Goal: Contribute content: Add original content to the website for others to see

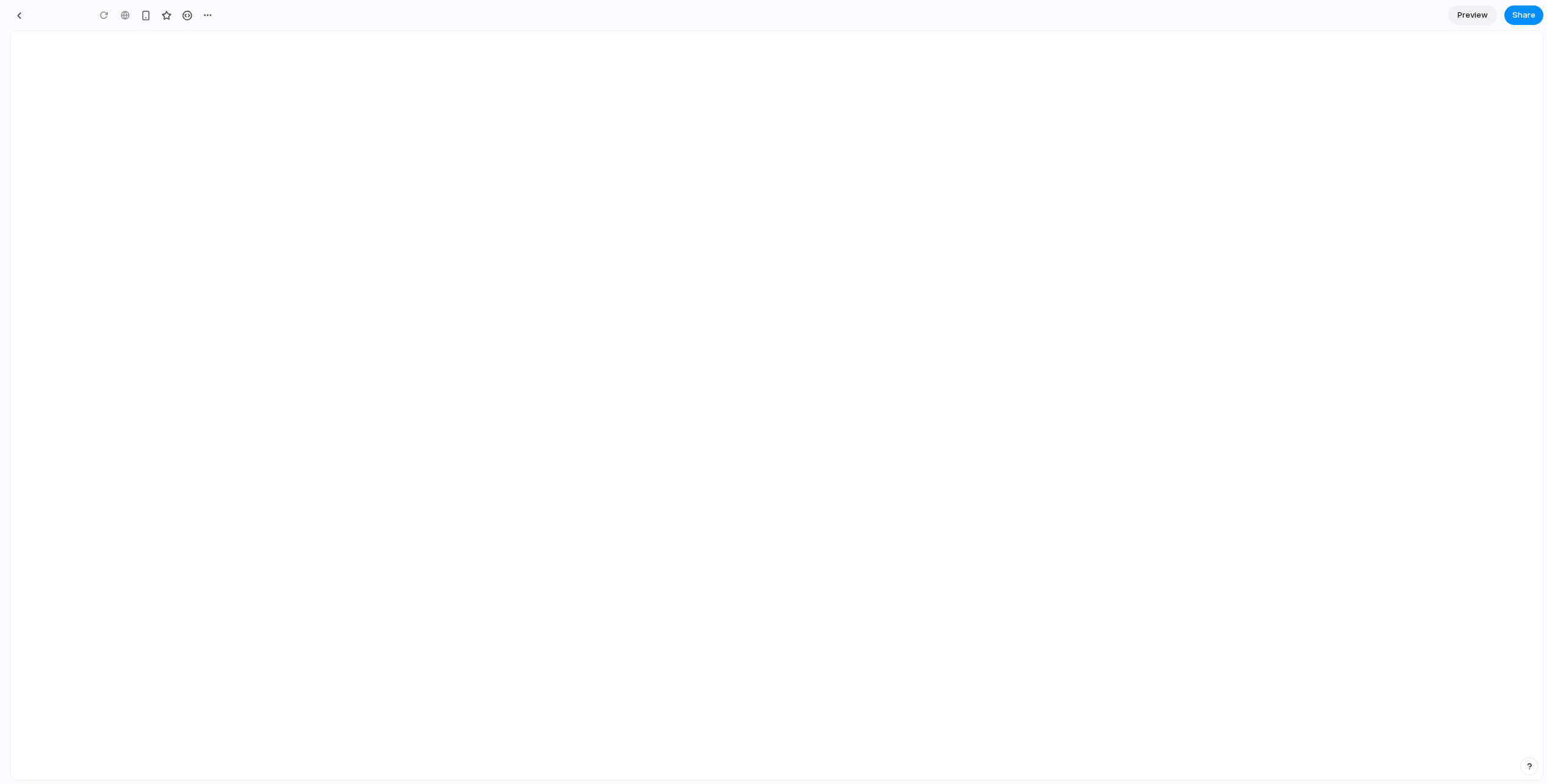
type input "**********"
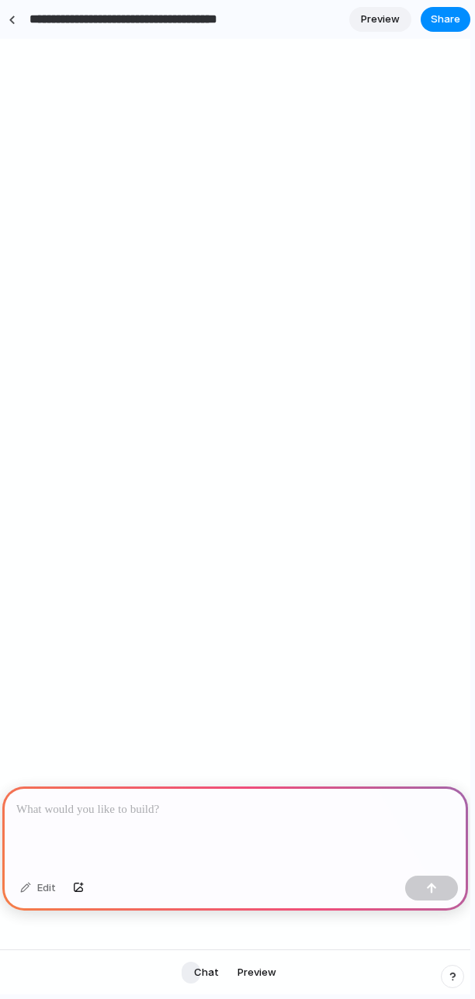
click at [474, 303] on div "**********" at bounding box center [237, 499] width 475 height 999
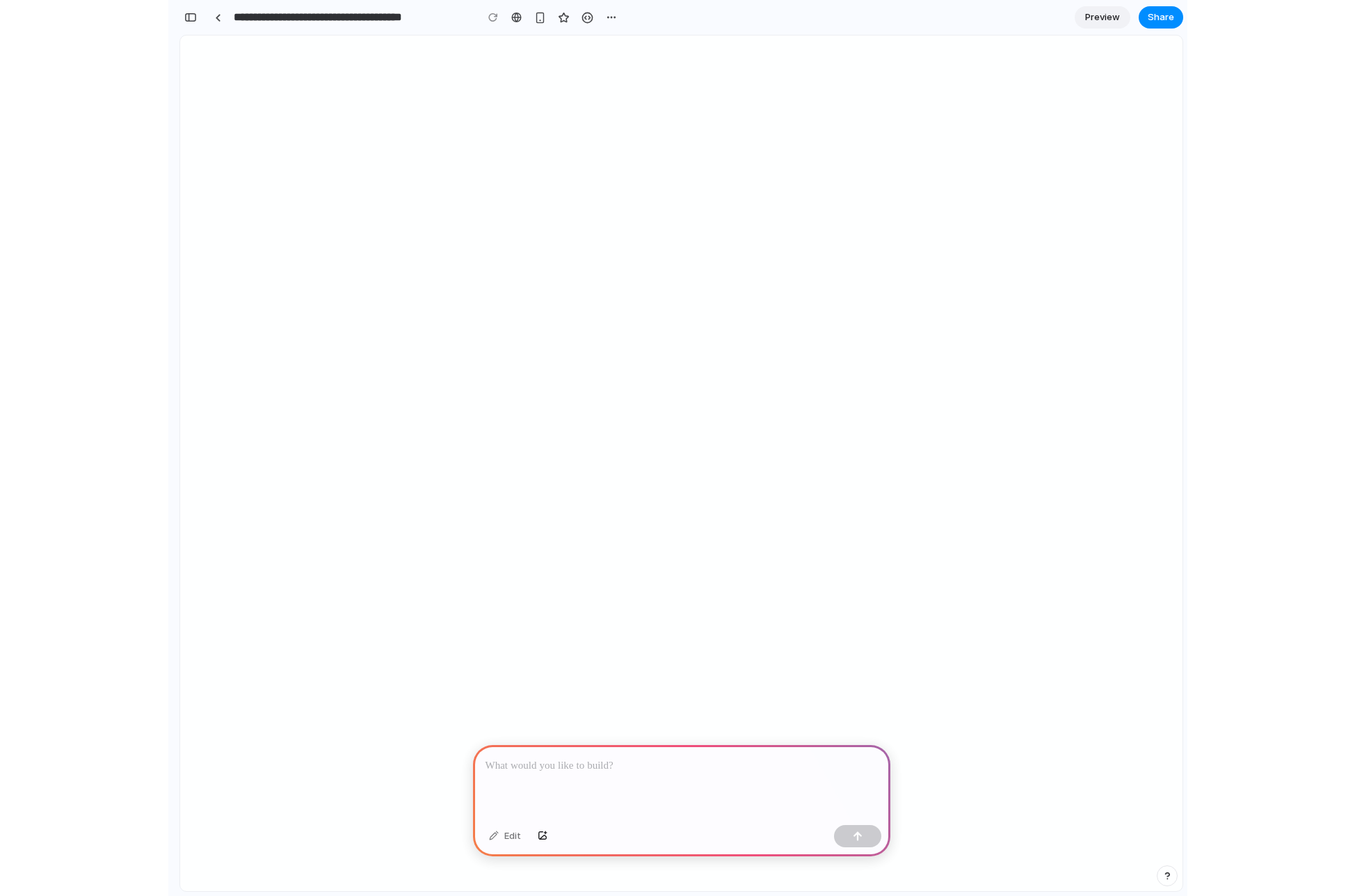
scroll to position [0, 13]
